Goal: Information Seeking & Learning: Learn about a topic

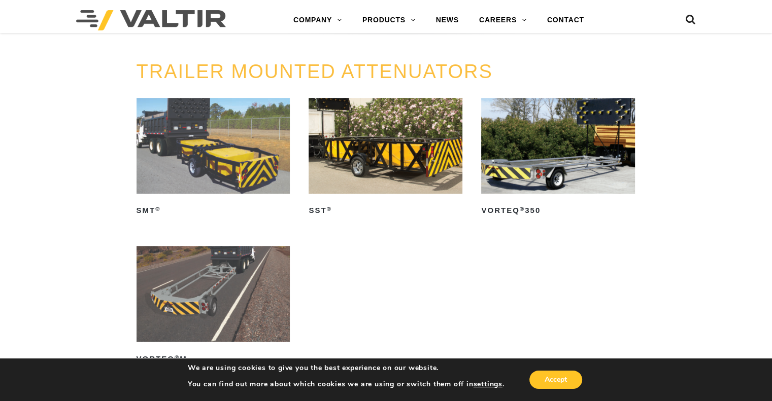
scroll to position [978, 0]
click at [239, 153] on img at bounding box center [213, 146] width 154 height 96
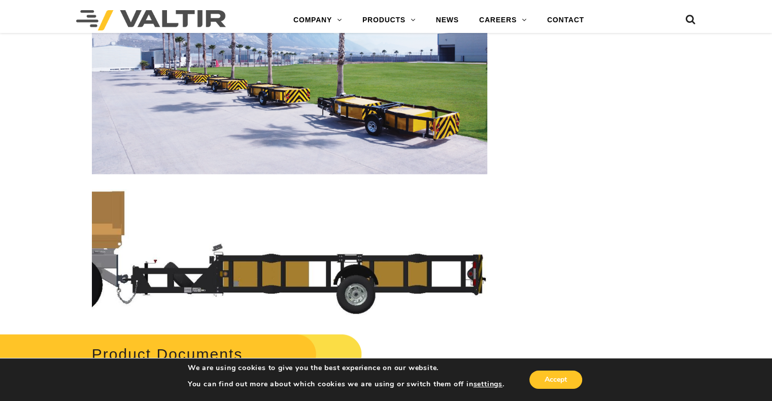
scroll to position [2155, 0]
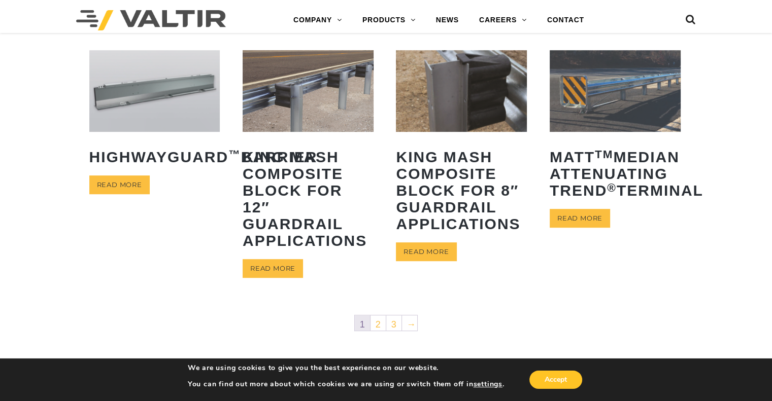
scroll to position [304, 0]
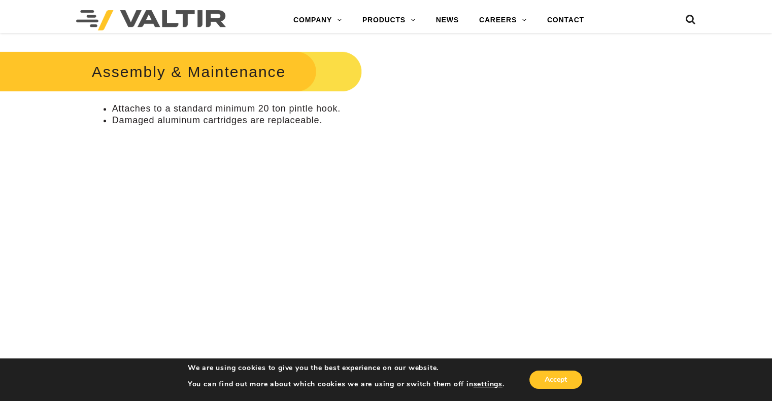
scroll to position [660, 0]
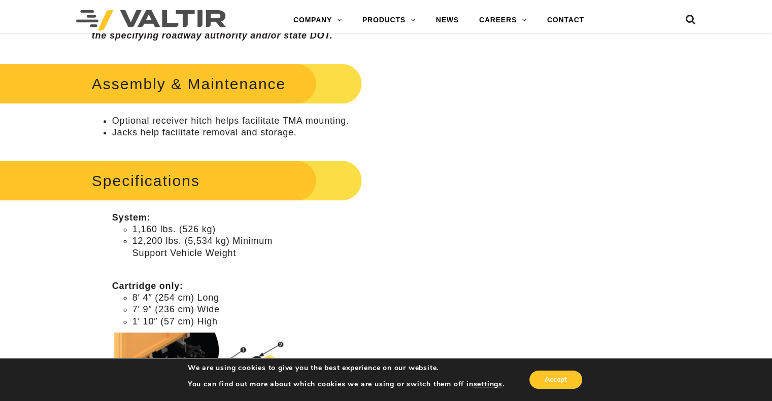
scroll to position [101, 0]
